Goal: Task Accomplishment & Management: Use online tool/utility

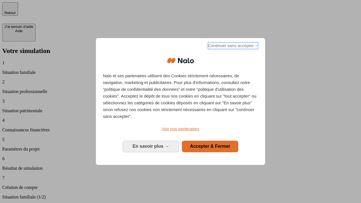
click at [232, 46] on span "Continuer sans accepter →" at bounding box center [233, 45] width 50 height 7
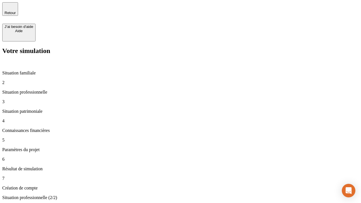
type input "30 000"
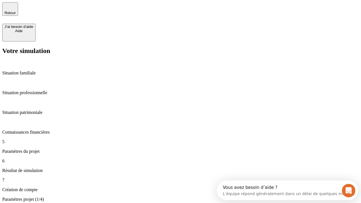
type input "25"
type input "64"
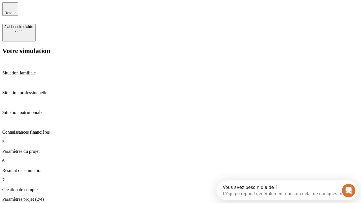
type input "1 000"
type input "640"
